Goal: Task Accomplishment & Management: Complete application form

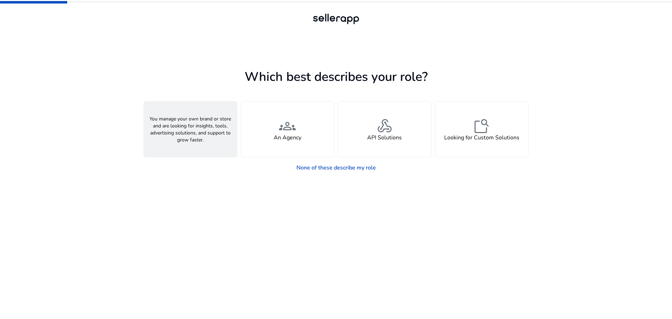
click at [176, 125] on div "person A Seller" at bounding box center [190, 129] width 93 height 55
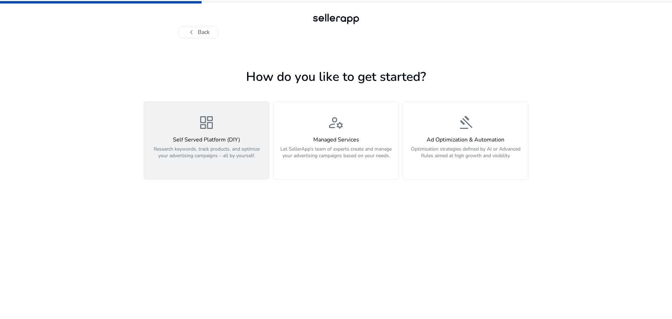
click at [220, 141] on h4 "Self Served Platform (DIY)" at bounding box center [206, 140] width 117 height 7
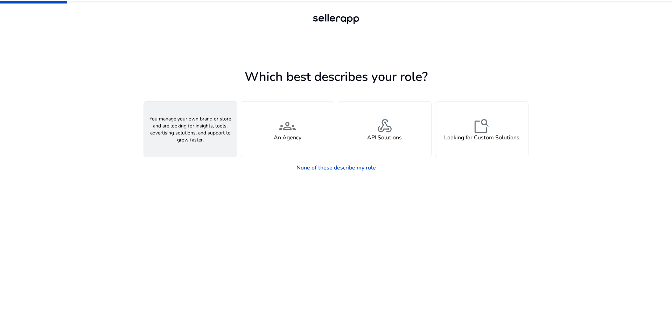
click at [188, 124] on span "person" at bounding box center [190, 126] width 17 height 17
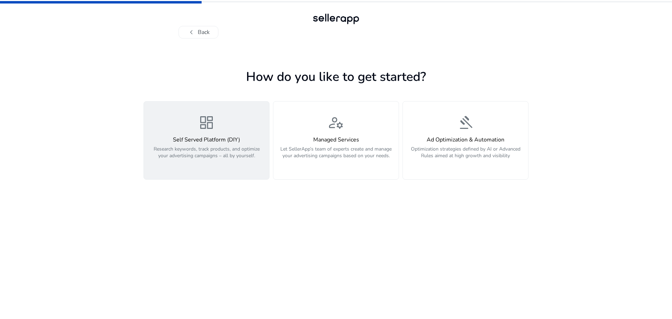
click at [215, 114] on div "dashboard Self Served Platform (DIY) Research keywords, track products, and opt…" at bounding box center [206, 140] width 117 height 53
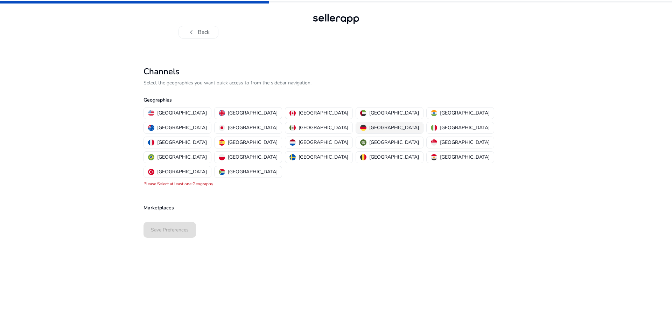
click at [369, 126] on p "Germany" at bounding box center [394, 127] width 50 height 7
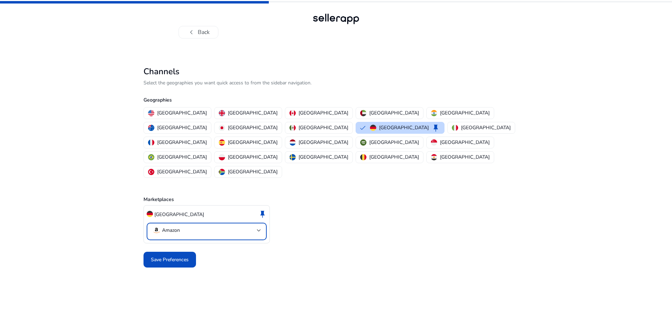
click at [178, 227] on p "Amazon" at bounding box center [171, 230] width 18 height 6
click at [432, 232] on div at bounding box center [336, 159] width 672 height 319
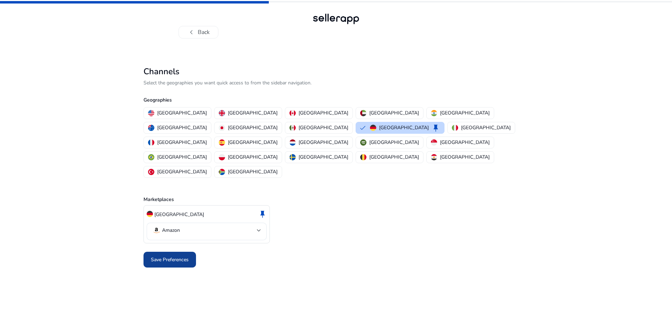
click at [195, 251] on span at bounding box center [170, 259] width 53 height 17
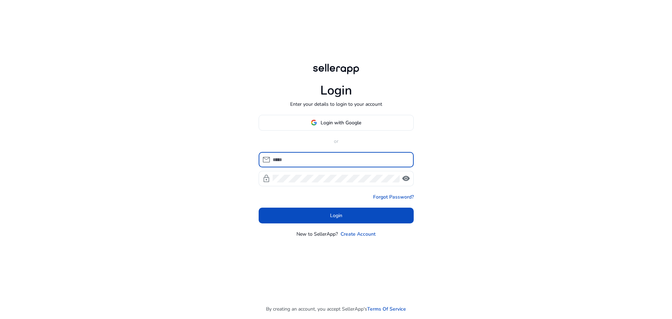
click at [363, 113] on div "Login Enter your details to login to your account Login with Google or mail loc…" at bounding box center [336, 150] width 166 height 300
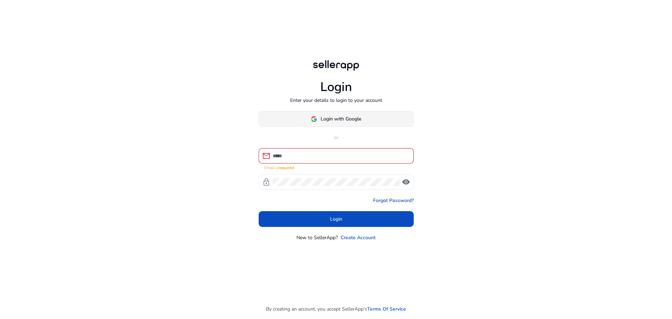
click at [363, 123] on span at bounding box center [336, 119] width 154 height 17
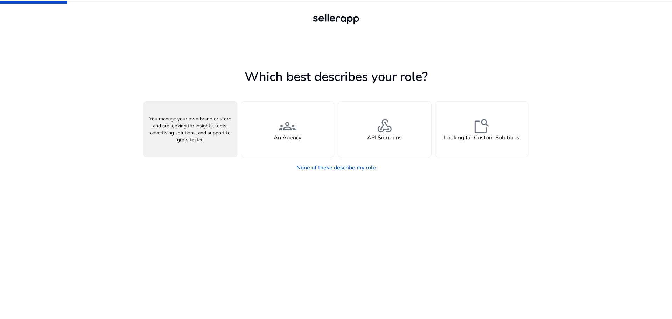
click at [204, 134] on div "person A Seller" at bounding box center [190, 129] width 93 height 55
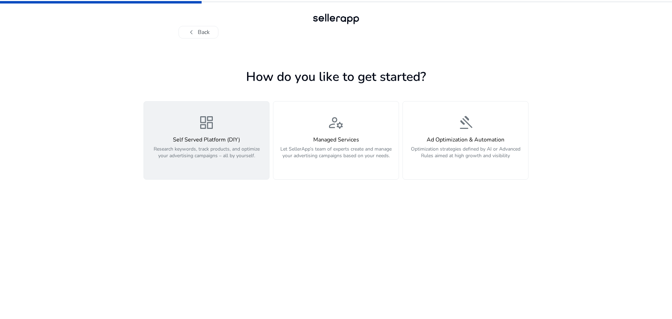
click at [241, 140] on h4 "Self Served Platform (DIY)" at bounding box center [206, 140] width 117 height 7
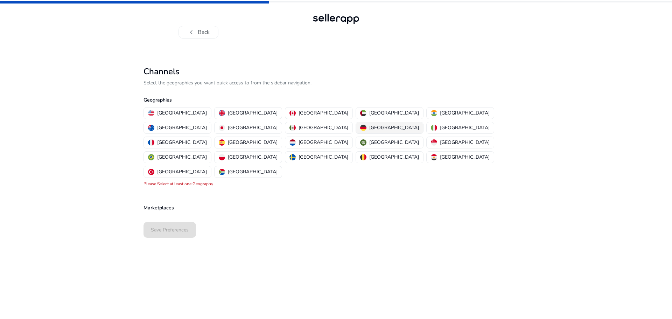
click at [369, 124] on p "Germany" at bounding box center [394, 127] width 50 height 7
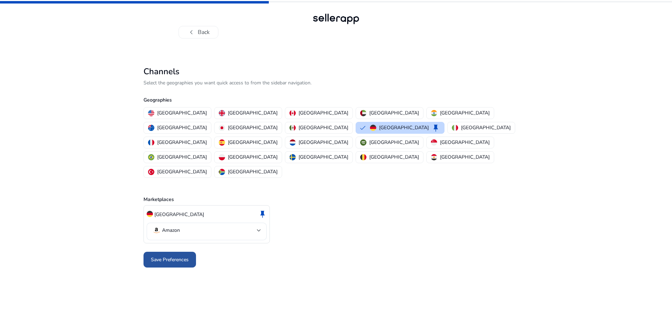
click at [174, 251] on span at bounding box center [170, 259] width 53 height 17
